Goal: Task Accomplishment & Management: Use online tool/utility

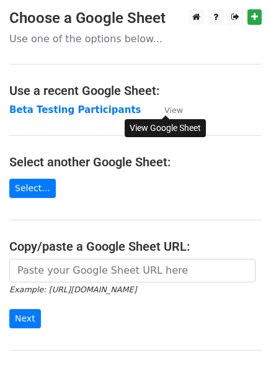
click at [172, 108] on small "View" at bounding box center [174, 110] width 19 height 9
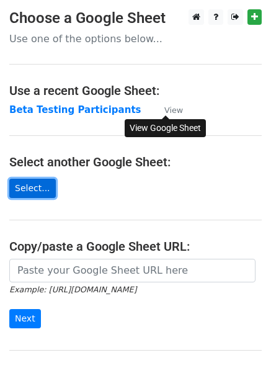
click at [27, 189] on link "Select..." at bounding box center [32, 188] width 47 height 19
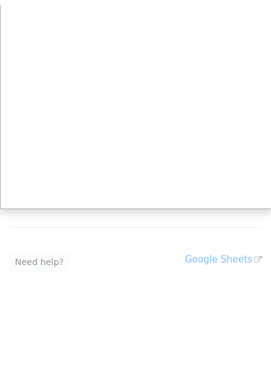
scroll to position [118, 0]
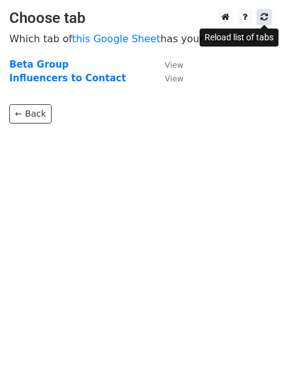
click at [267, 20] on icon at bounding box center [263, 16] width 7 height 9
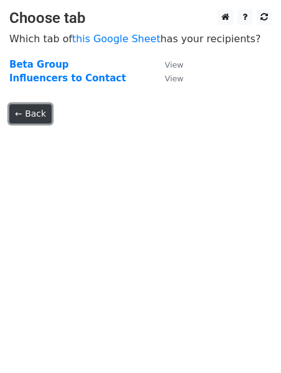
click at [38, 116] on link "← Back" at bounding box center [30, 113] width 42 height 19
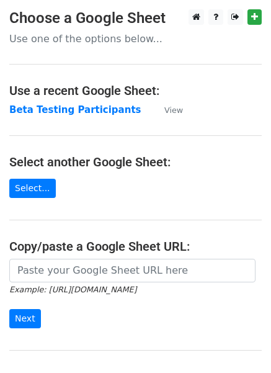
scroll to position [118, 0]
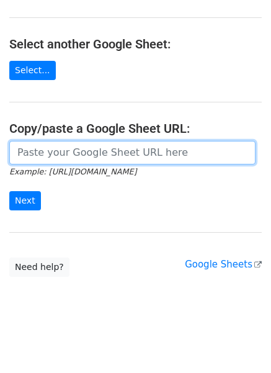
click at [66, 156] on input "url" at bounding box center [132, 153] width 247 height 24
paste input "https://docs.google.com/spreadsheets/d/1VSg2HVdvO2mLvZBLBDteMHl4zA7y7UhD/edit?u…"
type input "https://docs.google.com/spreadsheets/d/1VSg2HVdvO2mLvZBLBDteMHl4zA7y7UhD/edit?u…"
click at [9, 191] on input "Next" at bounding box center [25, 200] width 32 height 19
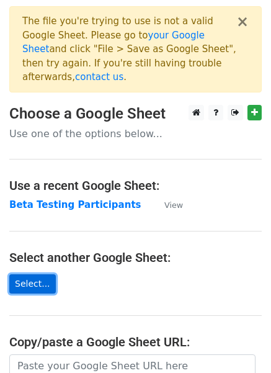
click at [31, 274] on link "Select..." at bounding box center [32, 283] width 47 height 19
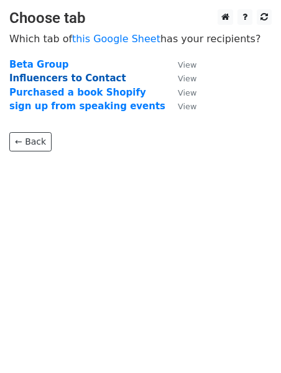
click at [82, 76] on strong "Influencers to Contact" at bounding box center [67, 78] width 117 height 11
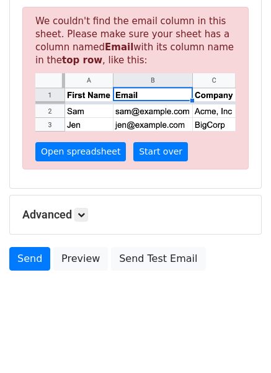
scroll to position [76, 0]
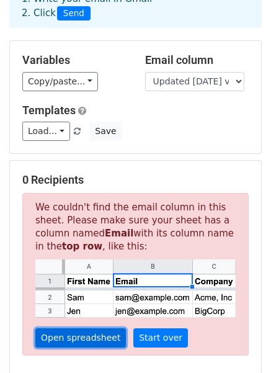
click at [98, 337] on link "Open spreadsheet" at bounding box center [80, 338] width 91 height 19
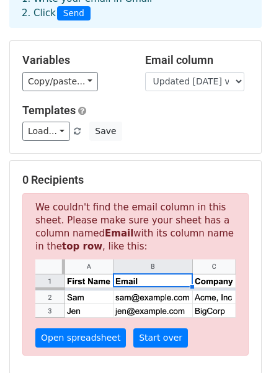
click at [135, 279] on img at bounding box center [135, 289] width 201 height 58
click at [143, 281] on img at bounding box center [135, 289] width 201 height 58
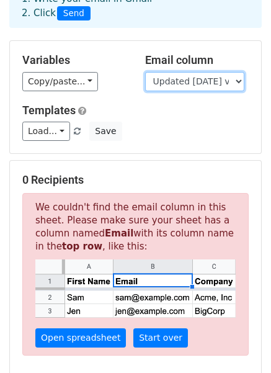
click at [240, 81] on select "Interviewd Y/N Name Updated 9/17/25 via email Updated 2/27/2025 email First Nam…" at bounding box center [194, 81] width 99 height 19
select select "Email"
click at [145, 72] on select "Interviewd Y/N Name Updated 9/17/25 via email Updated 2/27/2025 email First Nam…" at bounding box center [194, 81] width 99 height 19
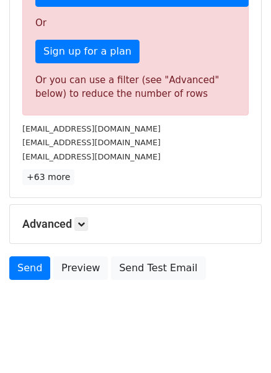
scroll to position [397, 0]
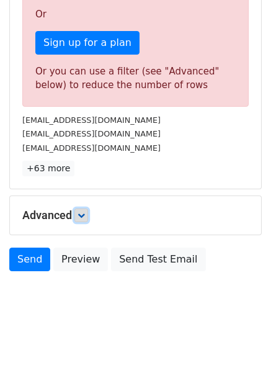
click at [83, 212] on icon at bounding box center [81, 215] width 7 height 7
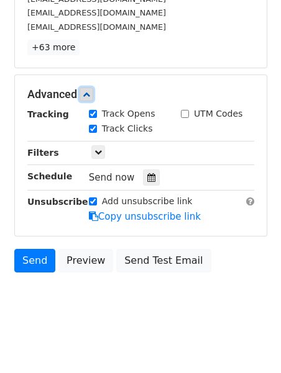
scroll to position [332, 0]
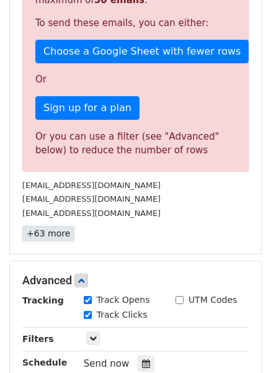
click at [46, 234] on link "+63 more" at bounding box center [48, 234] width 52 height 16
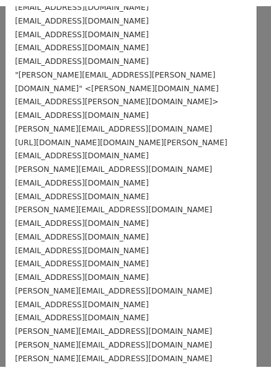
scroll to position [0, 0]
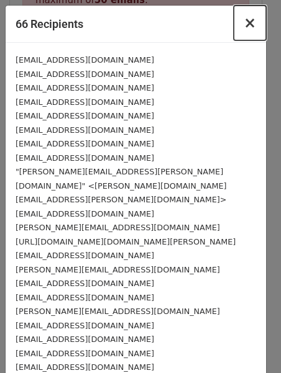
click at [243, 22] on span "×" at bounding box center [249, 22] width 12 height 17
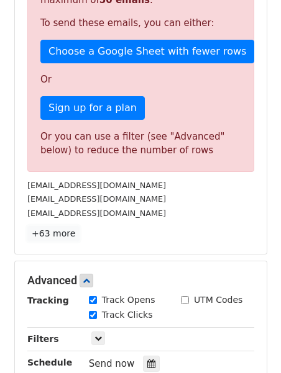
scroll to position [519, 0]
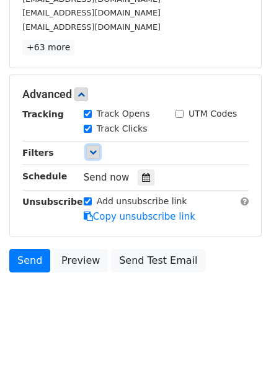
click at [91, 150] on icon at bounding box center [92, 151] width 7 height 7
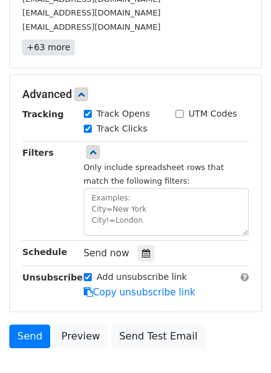
click at [44, 45] on link "+63 more" at bounding box center [48, 48] width 52 height 16
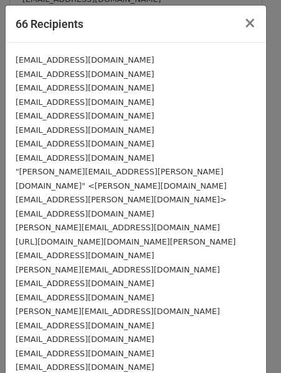
click at [47, 60] on small "DanceTom@comcast.net" at bounding box center [85, 59] width 138 height 9
click at [101, 76] on small "bennettaakeem@gmail.com" at bounding box center [85, 74] width 138 height 9
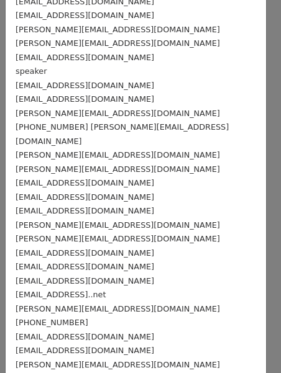
scroll to position [0, 0]
